Goal: Communication & Community: Answer question/provide support

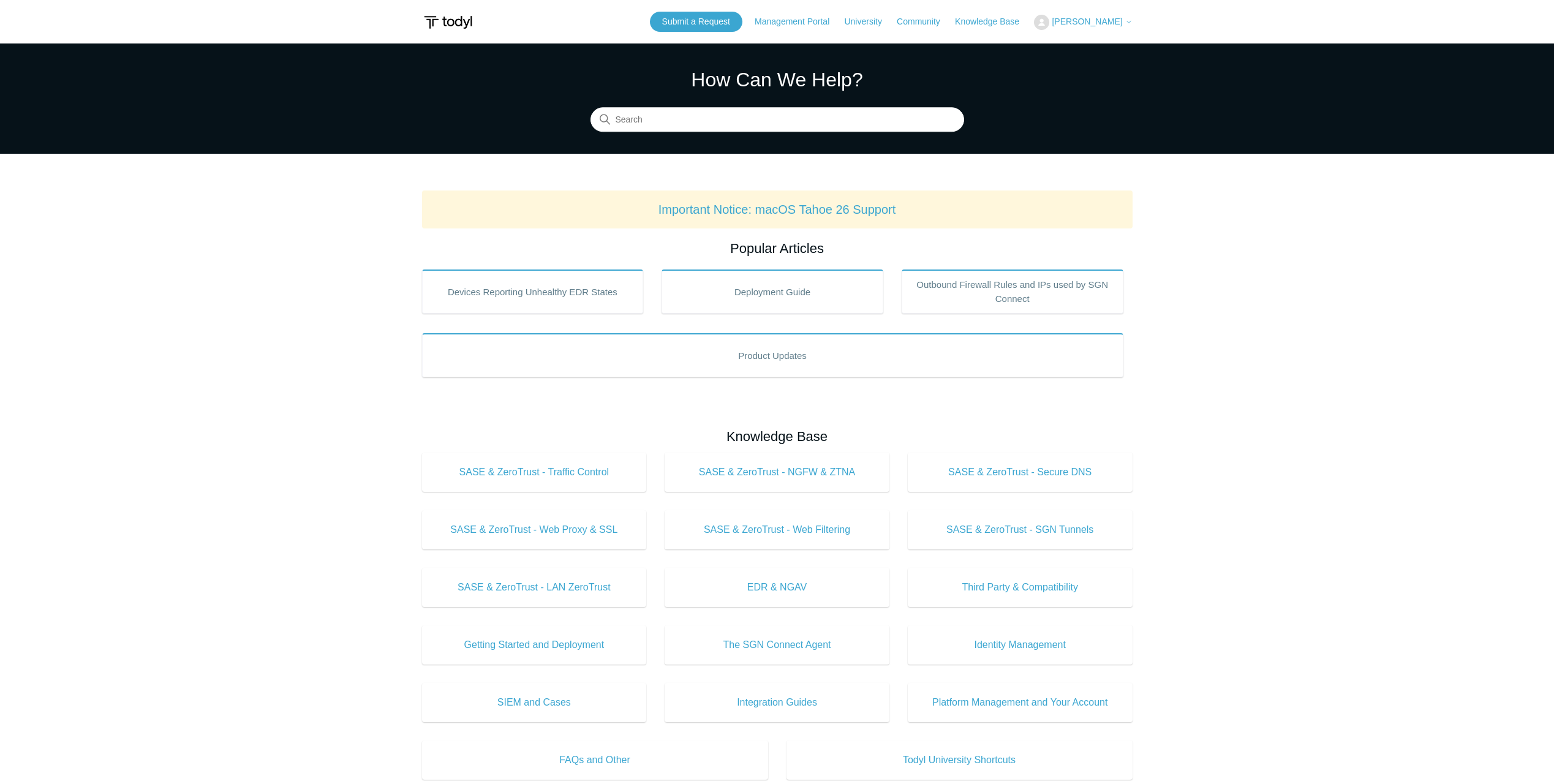
click at [1126, 24] on icon at bounding box center [1129, 22] width 7 height 7
click at [1114, 53] on link "My Support Requests" at bounding box center [1094, 48] width 119 height 22
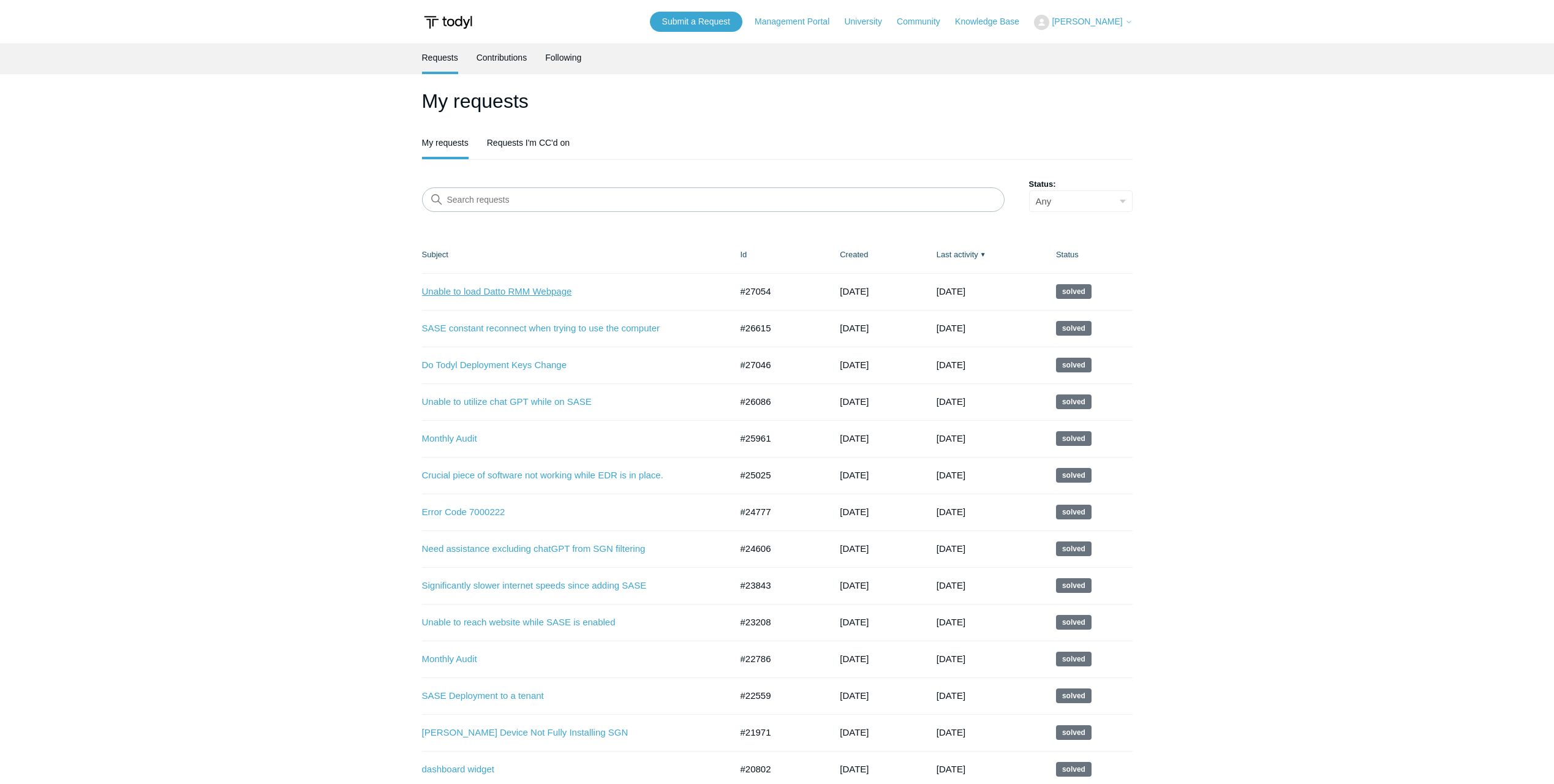
click at [555, 294] on link "Unable to load Datto RMM Webpage" at bounding box center [567, 292] width 291 height 14
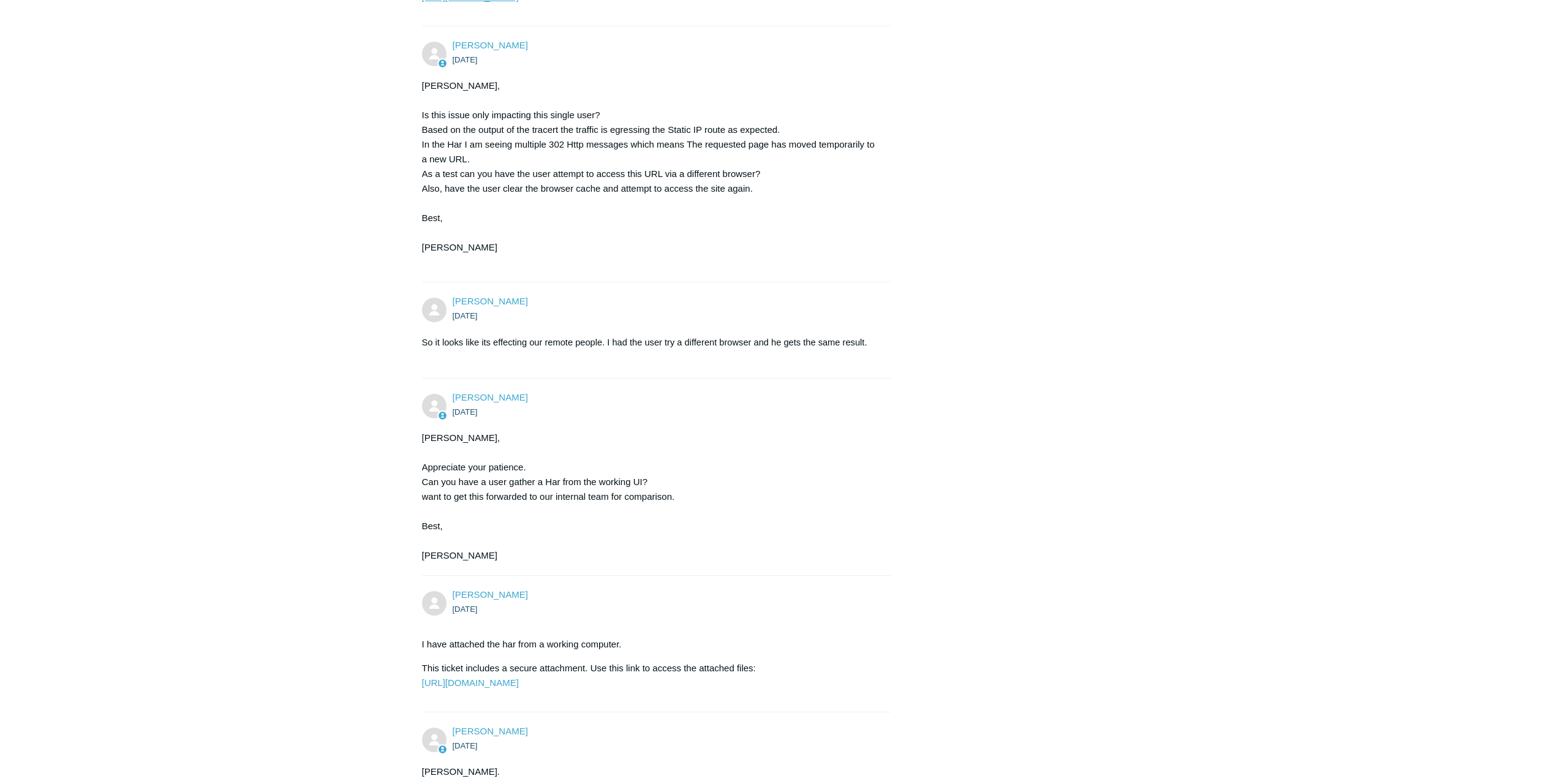
scroll to position [1109, 0]
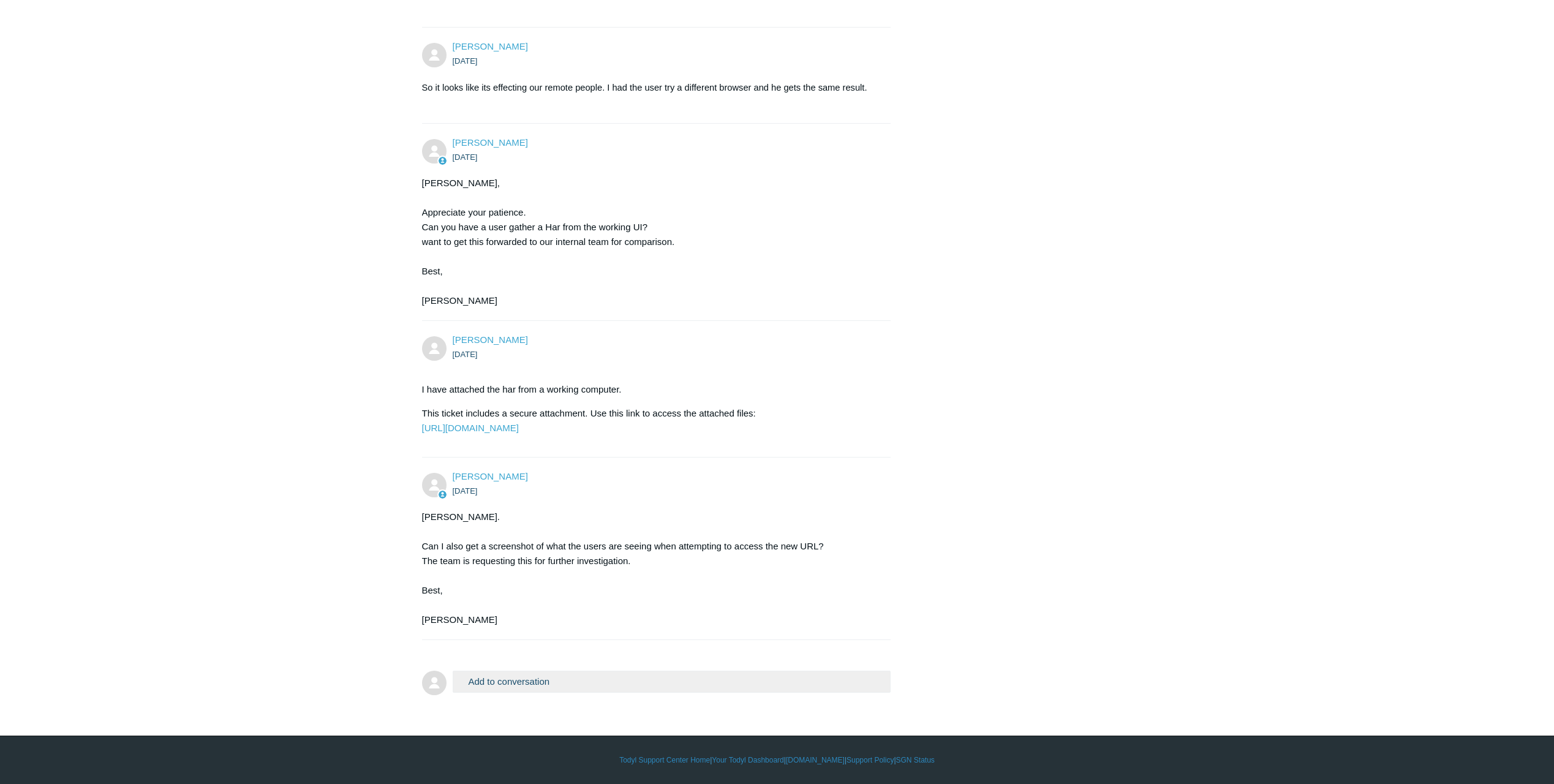
click at [544, 682] on button "Add to conversation" at bounding box center [672, 681] width 438 height 22
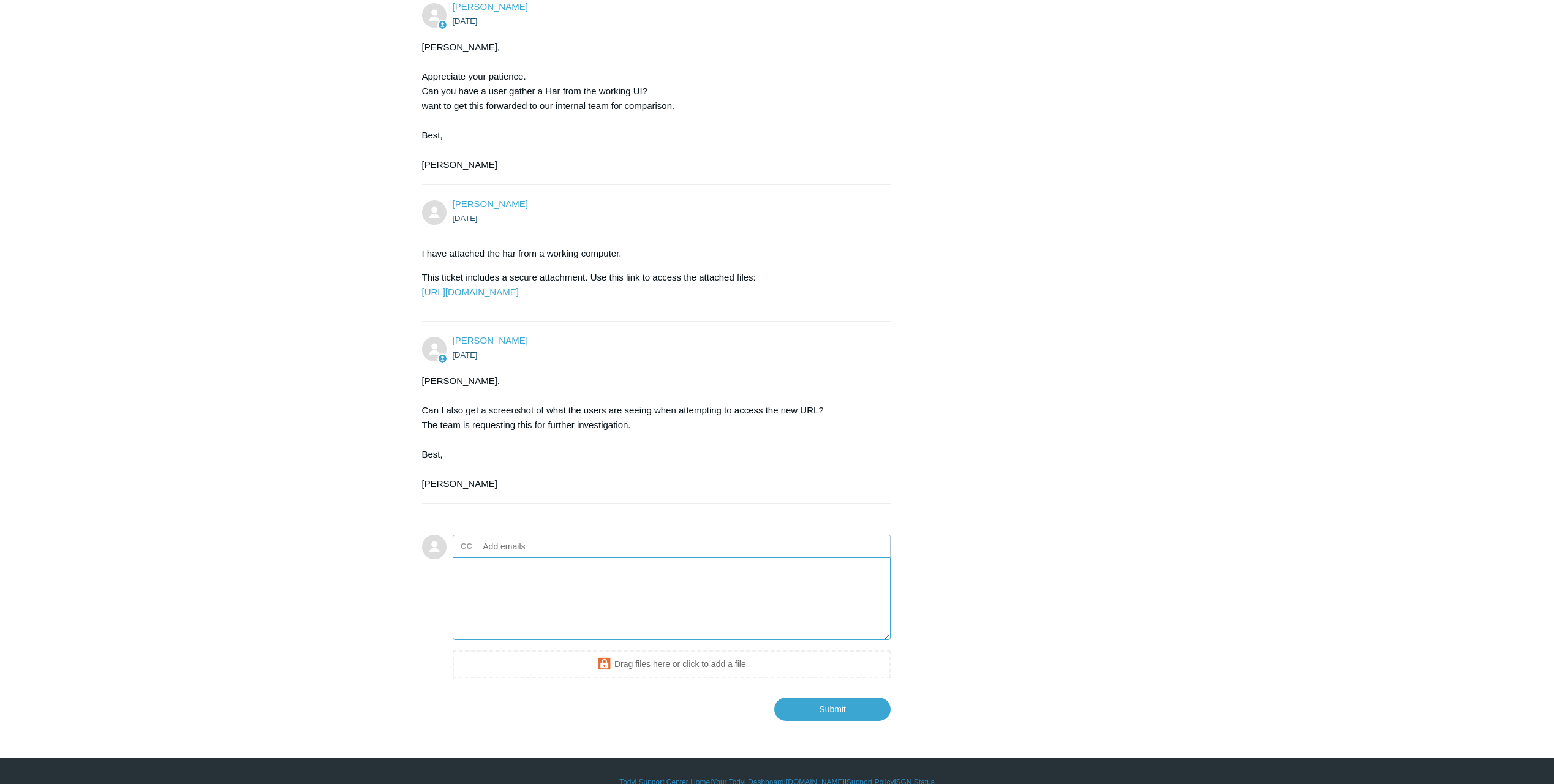
scroll to position [1268, 0]
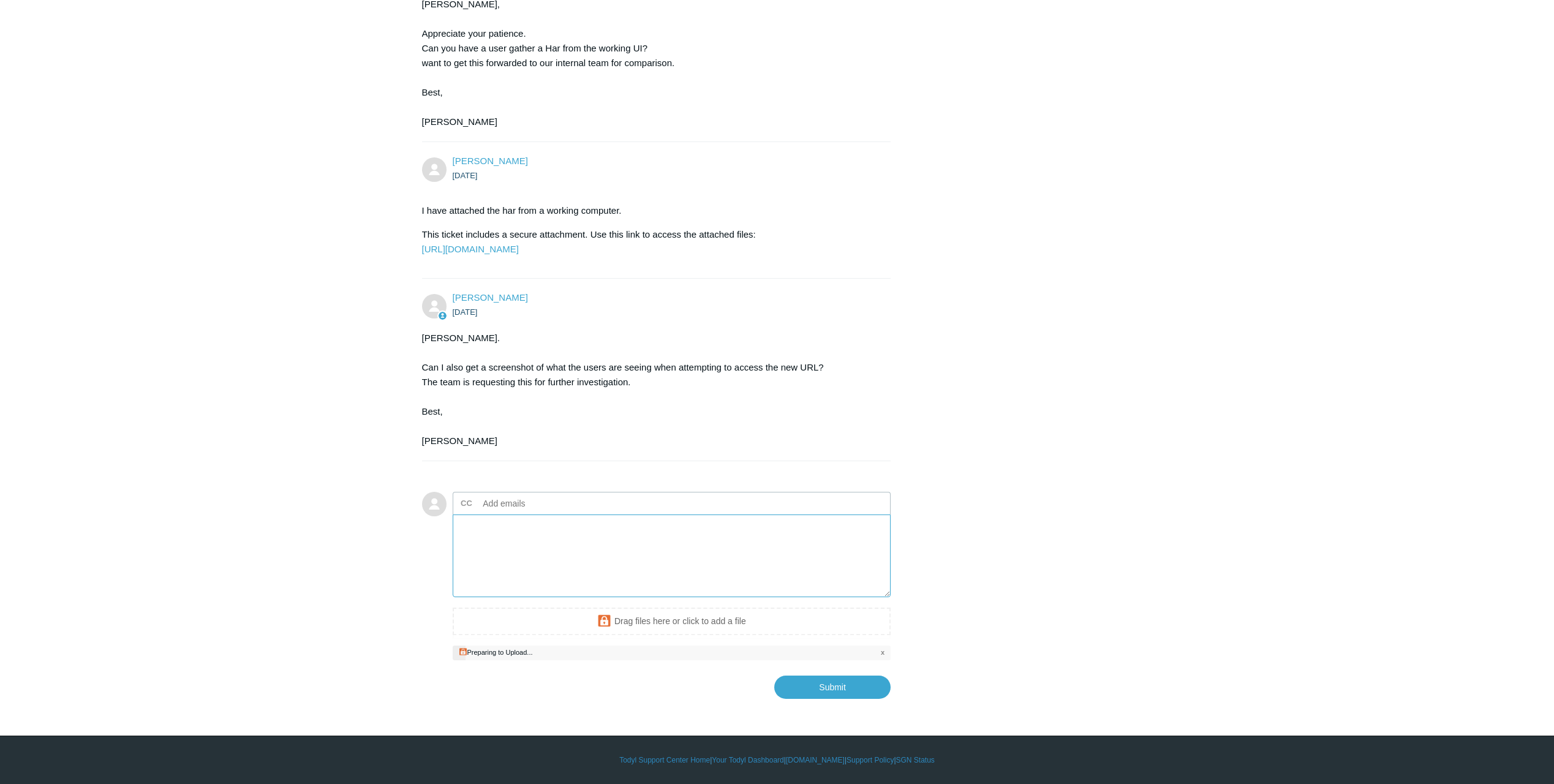
click at [597, 564] on textarea "Add your reply" at bounding box center [672, 556] width 438 height 83
click at [830, 698] on input "Submit" at bounding box center [832, 686] width 116 height 24
type textarea "It was working normally for a time but has now started again. Please see the at…"
